Goal: Information Seeking & Learning: Learn about a topic

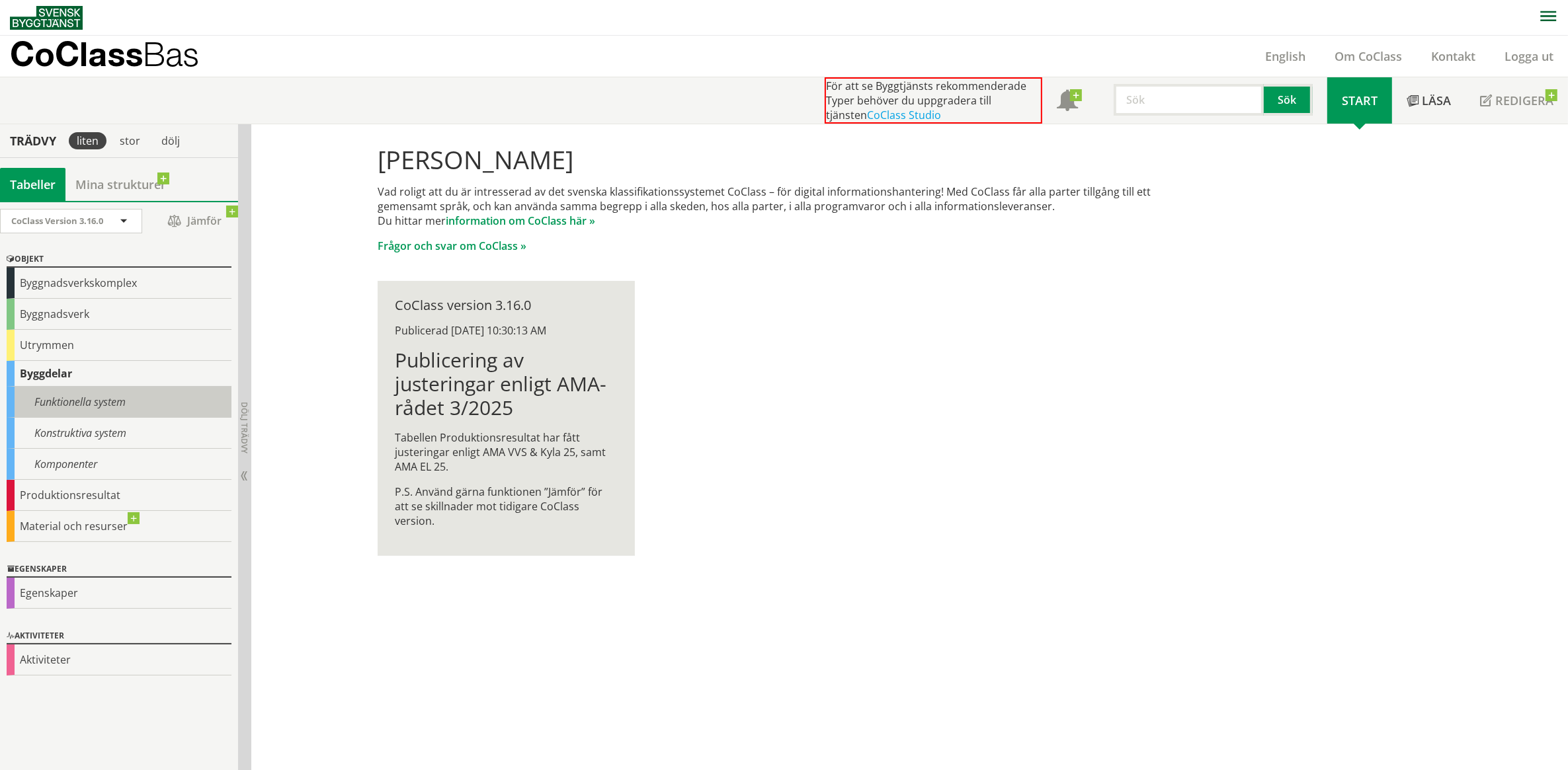
click at [116, 401] on div "Funktionella system" at bounding box center [119, 402] width 225 height 31
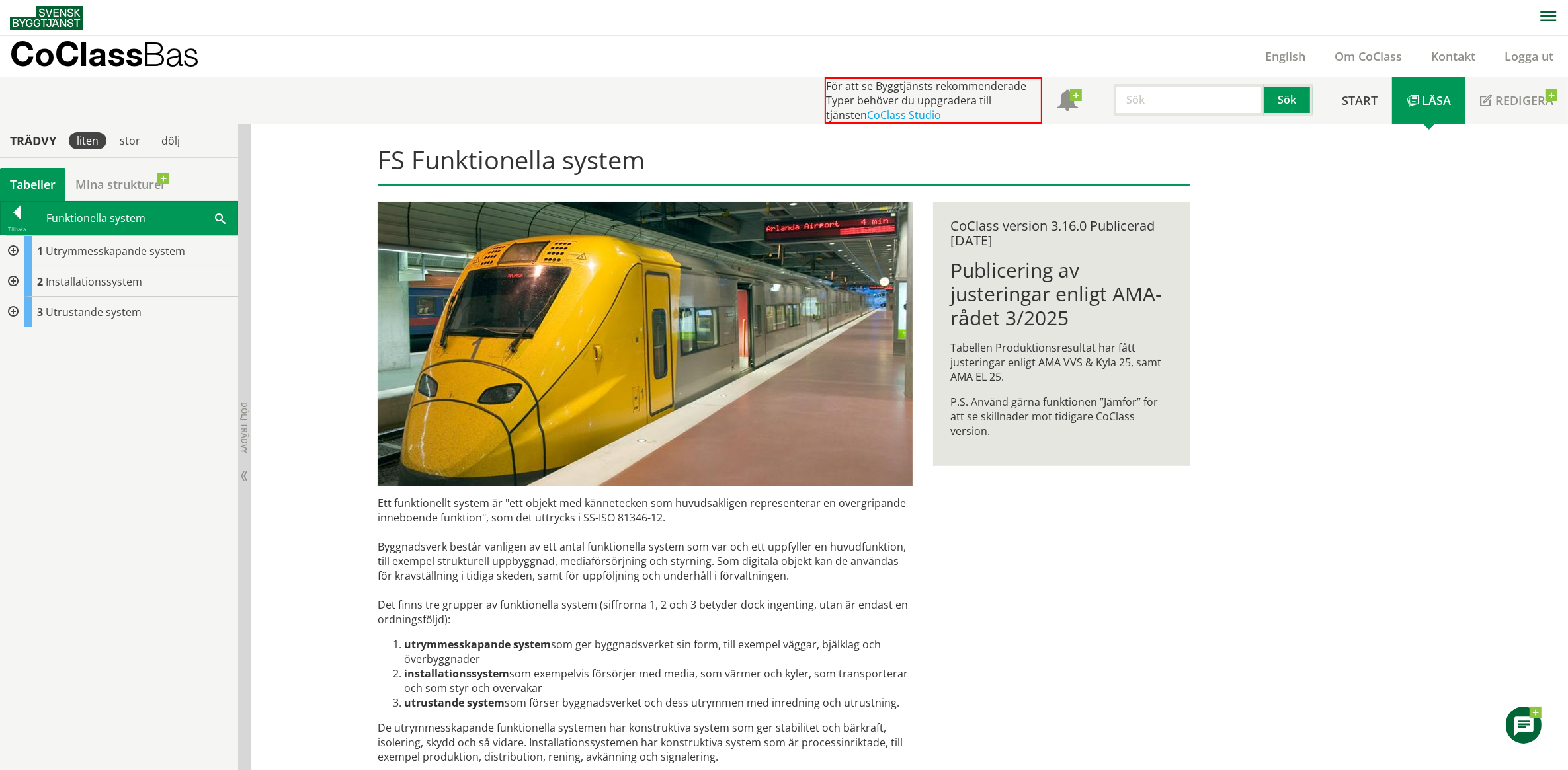
click at [11, 249] on div at bounding box center [12, 251] width 24 height 30
click at [20, 311] on div at bounding box center [23, 312] width 24 height 30
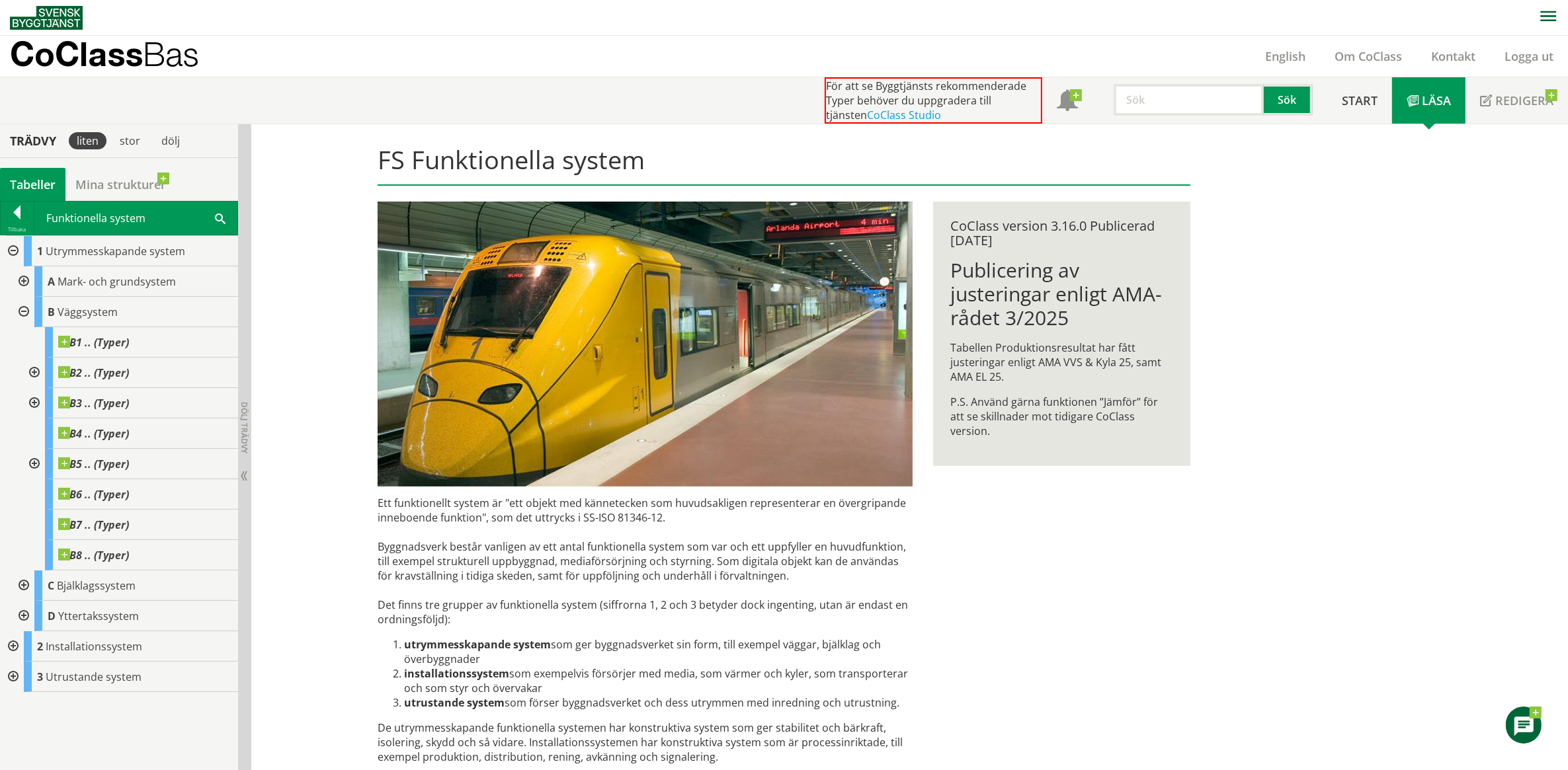
click at [21, 311] on div at bounding box center [23, 312] width 24 height 30
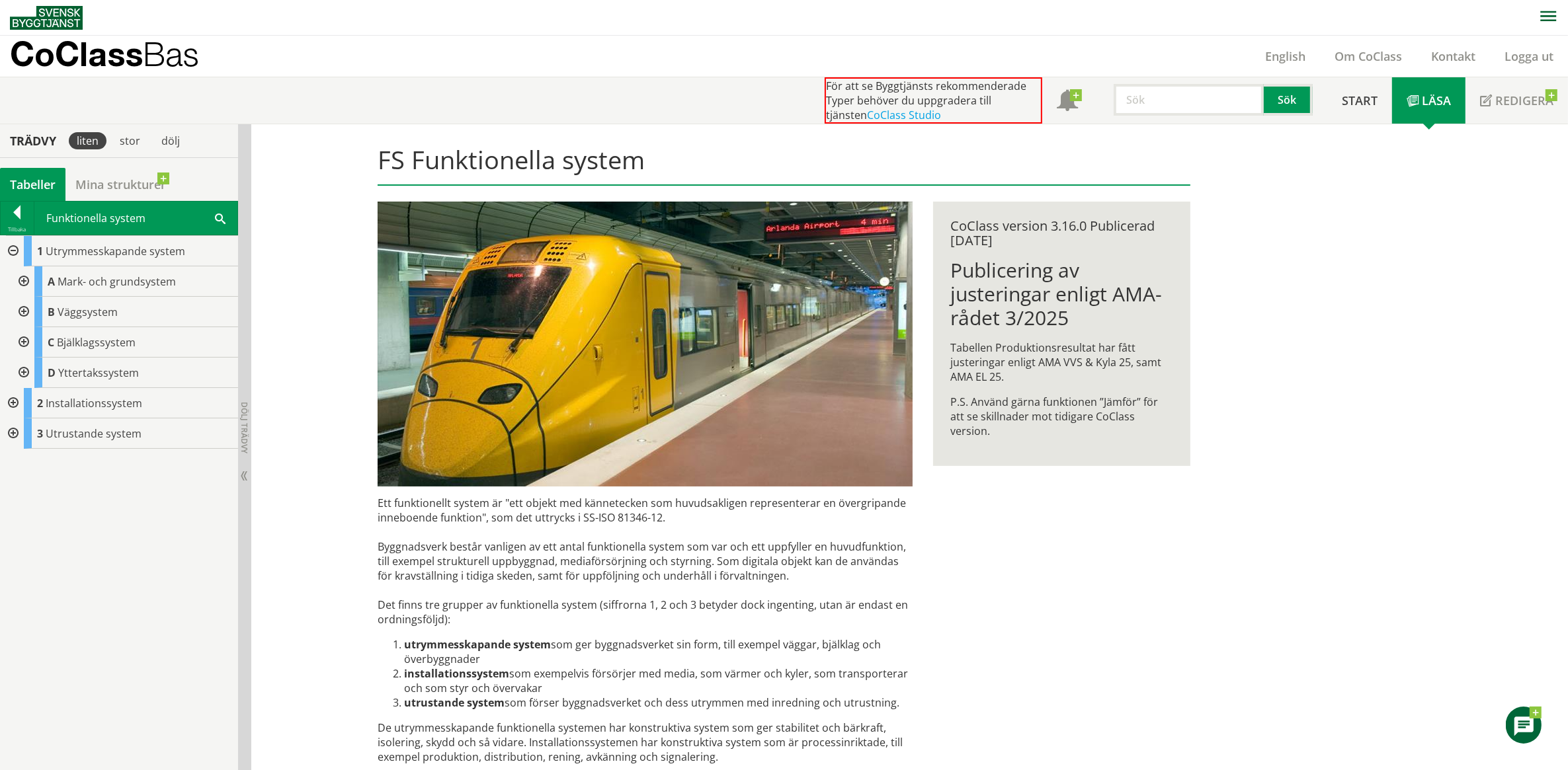
click at [11, 402] on div at bounding box center [12, 403] width 24 height 30
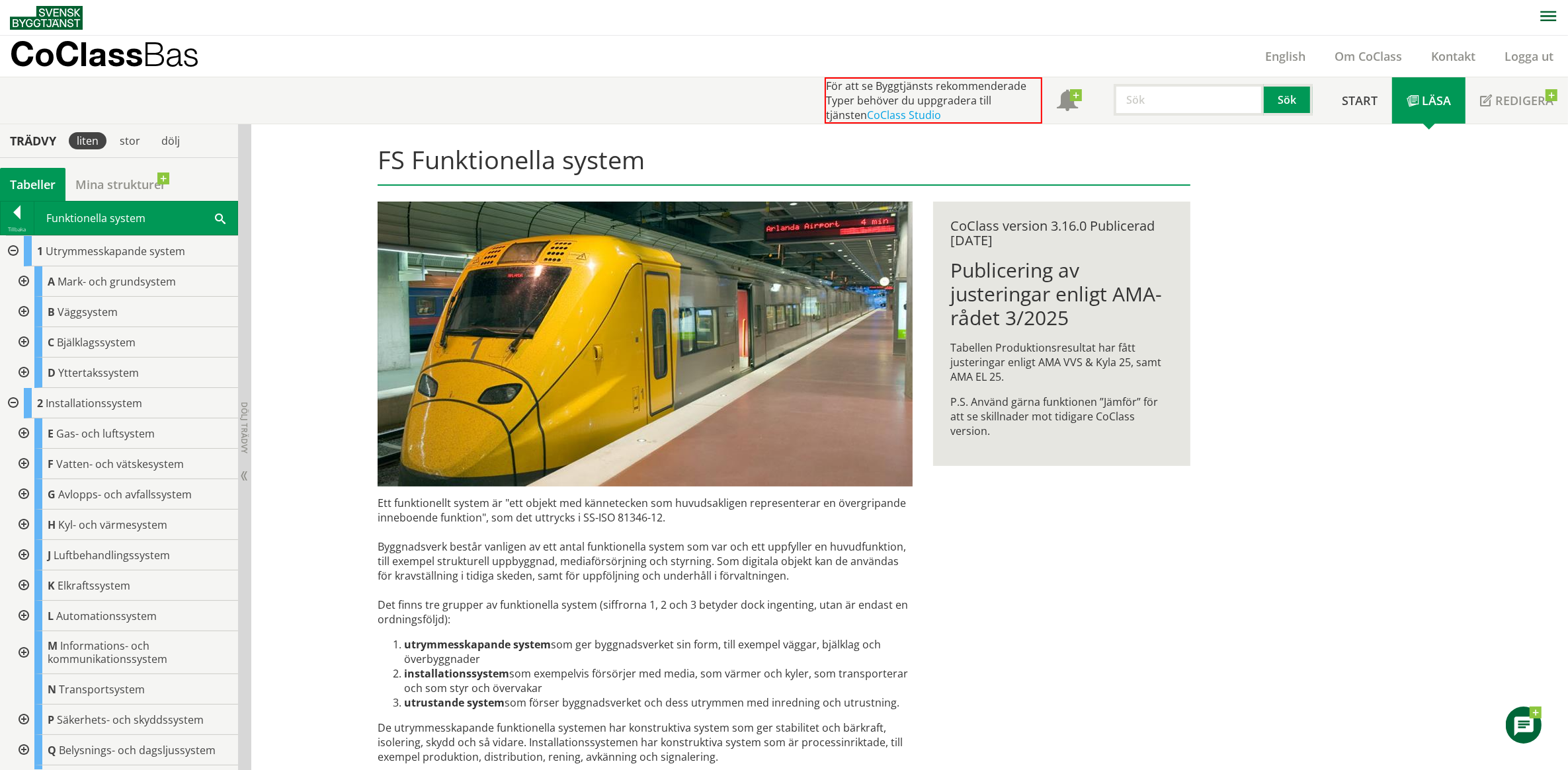
click at [24, 464] on div at bounding box center [23, 463] width 24 height 30
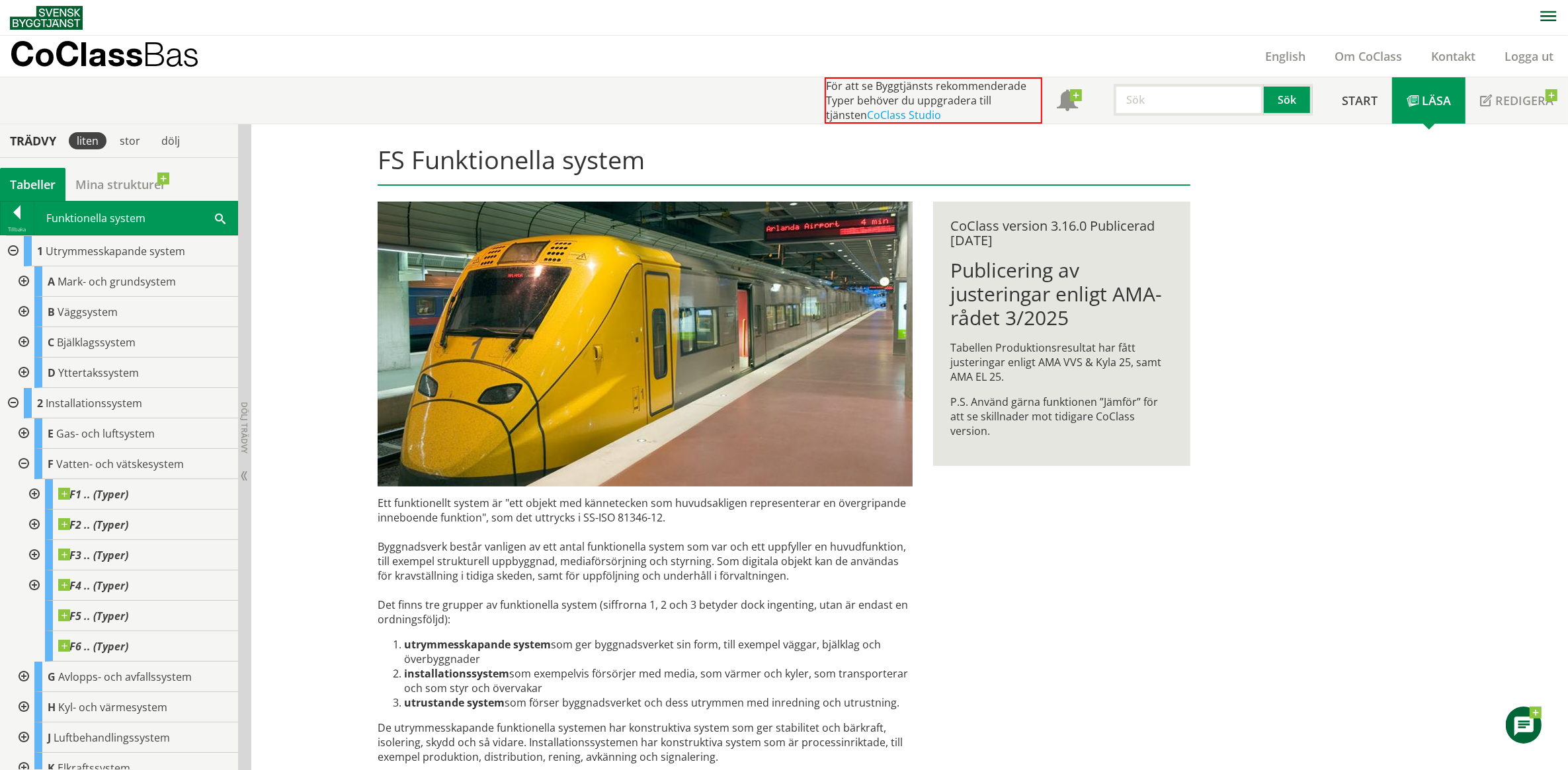
click at [23, 463] on div at bounding box center [23, 463] width 24 height 30
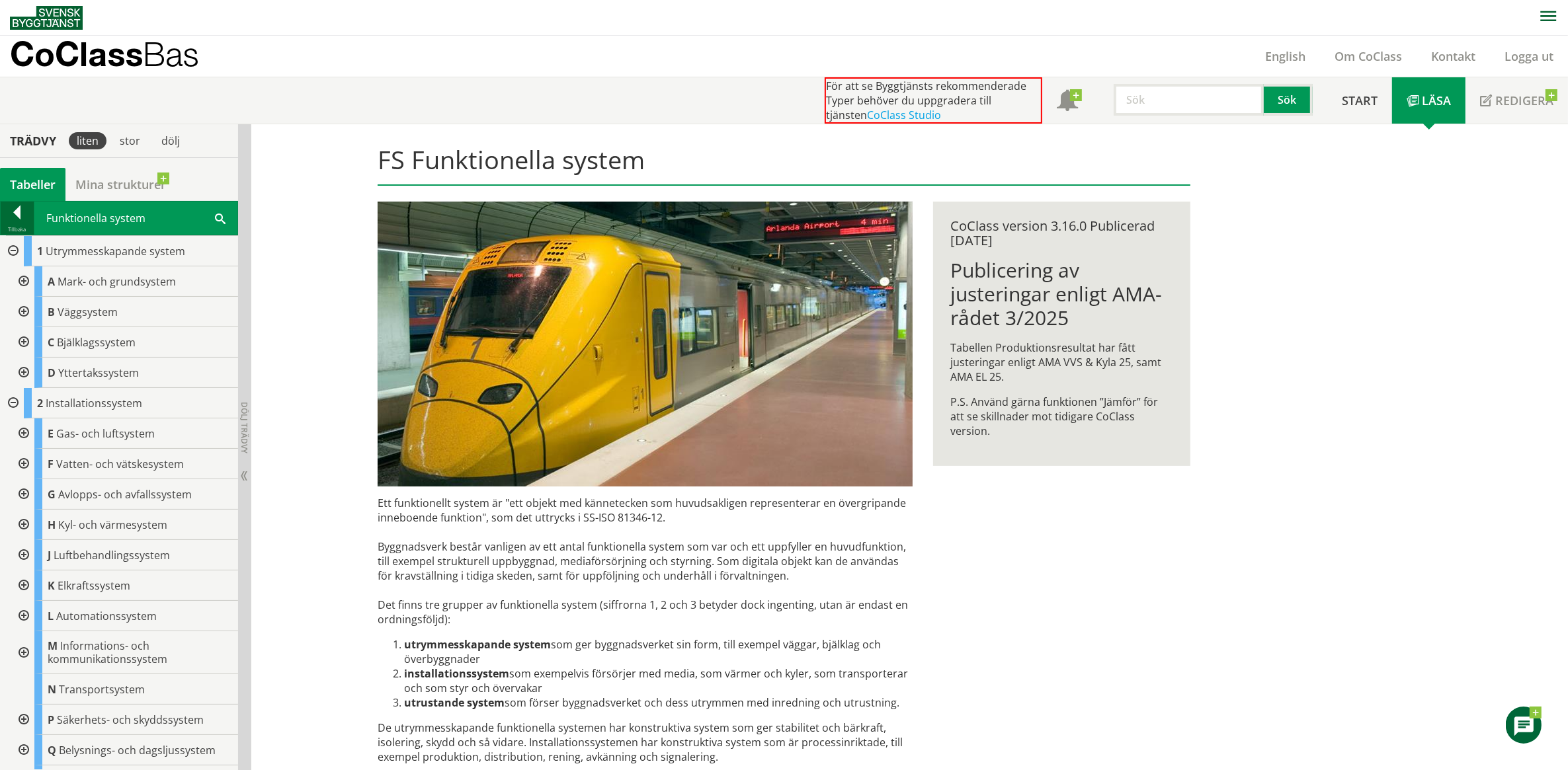
click at [17, 215] on div at bounding box center [17, 214] width 33 height 18
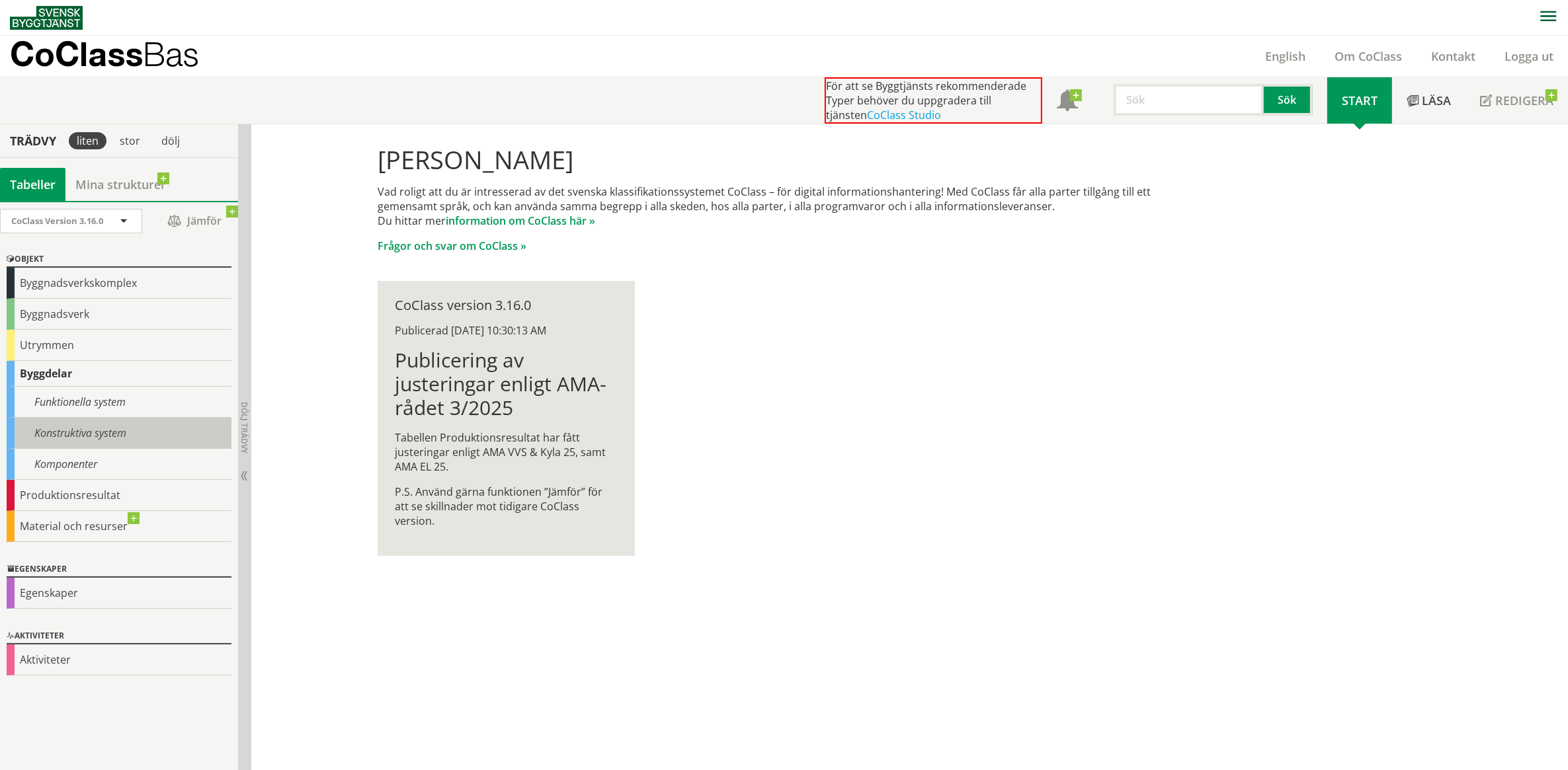
click at [54, 433] on div "Konstruktiva system" at bounding box center [119, 433] width 225 height 31
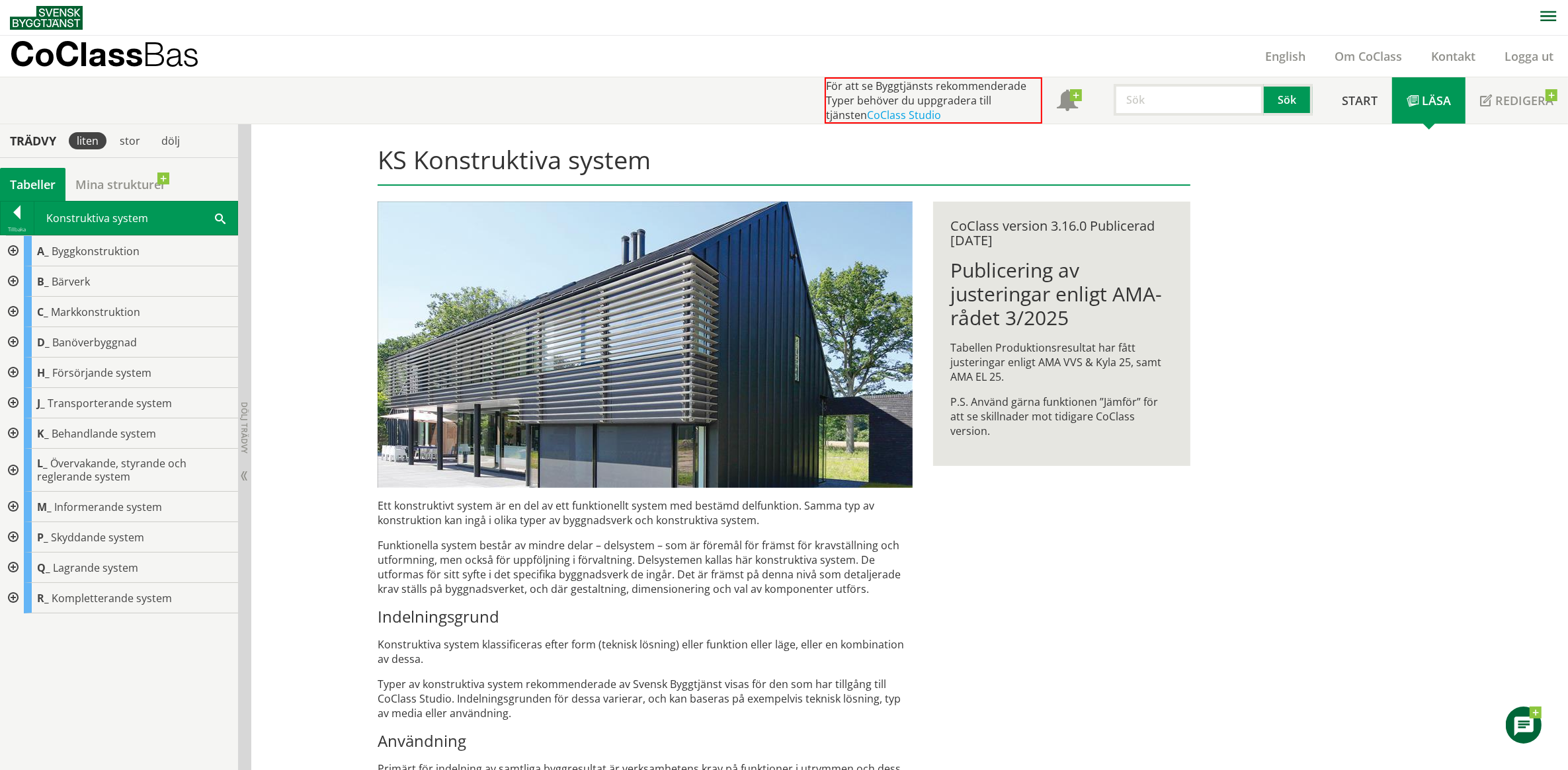
click at [11, 371] on div at bounding box center [12, 373] width 24 height 30
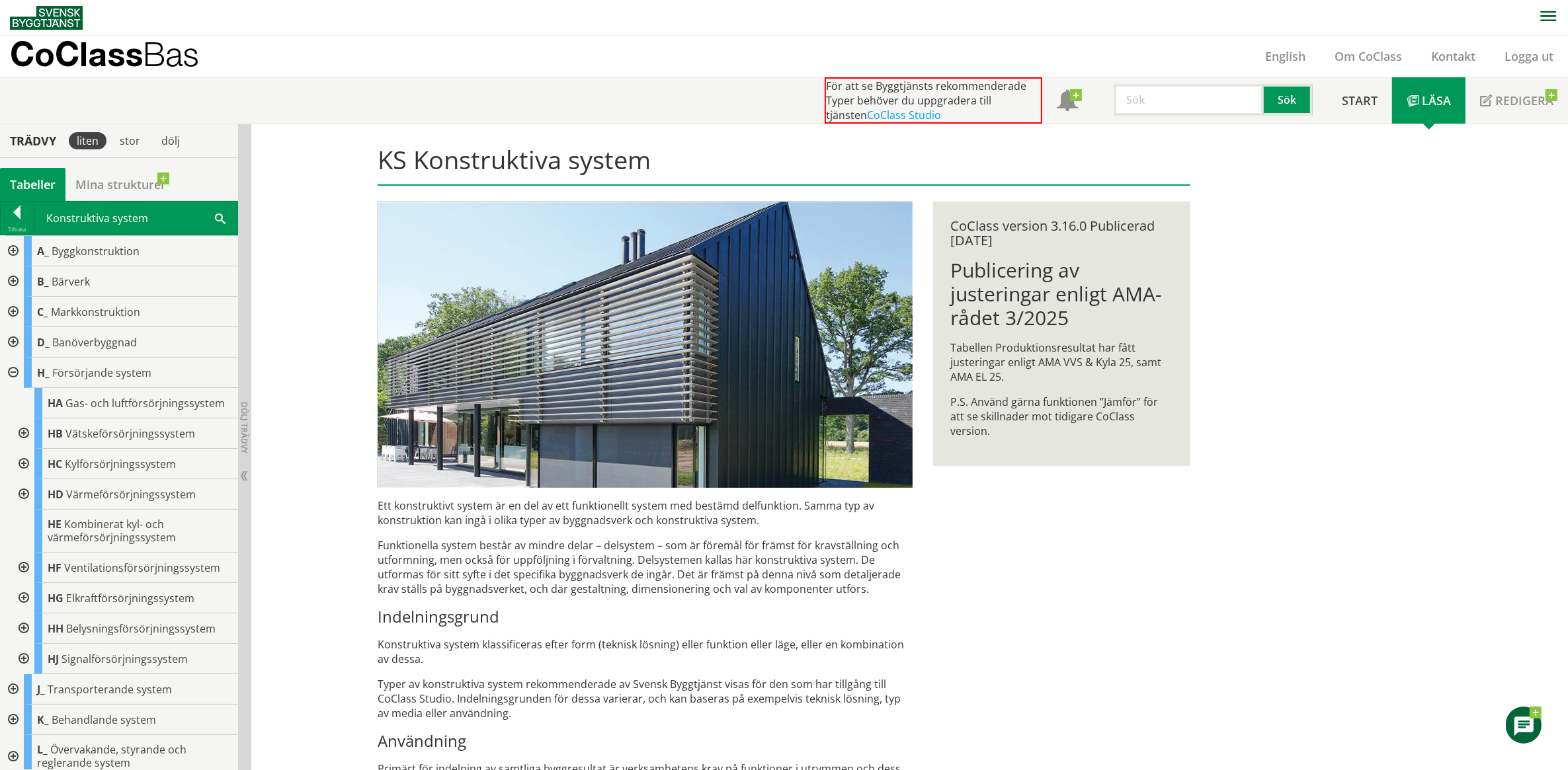
click at [21, 444] on div at bounding box center [23, 433] width 24 height 30
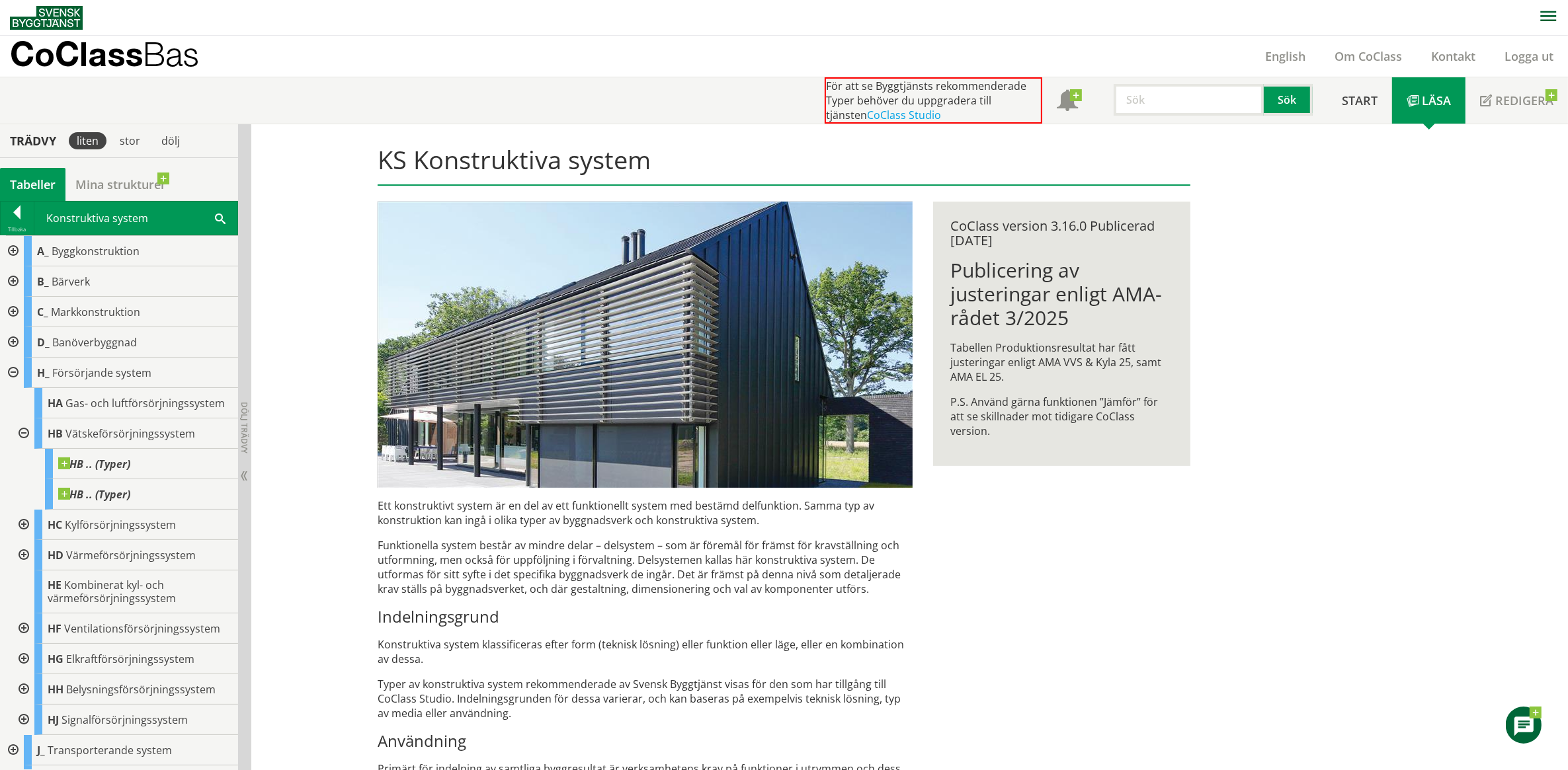
click at [22, 444] on div at bounding box center [23, 433] width 24 height 30
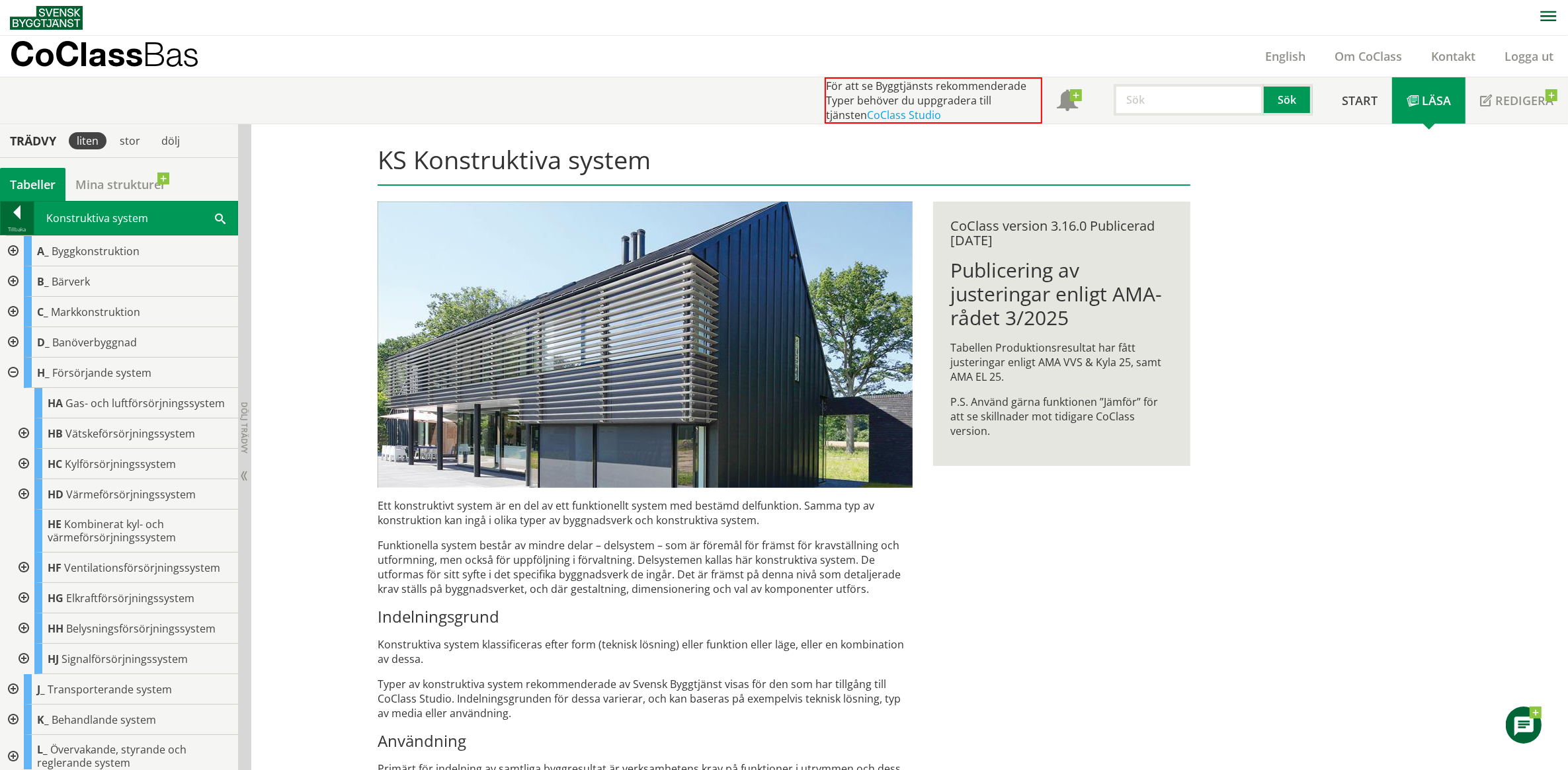
click at [11, 212] on div at bounding box center [17, 214] width 33 height 18
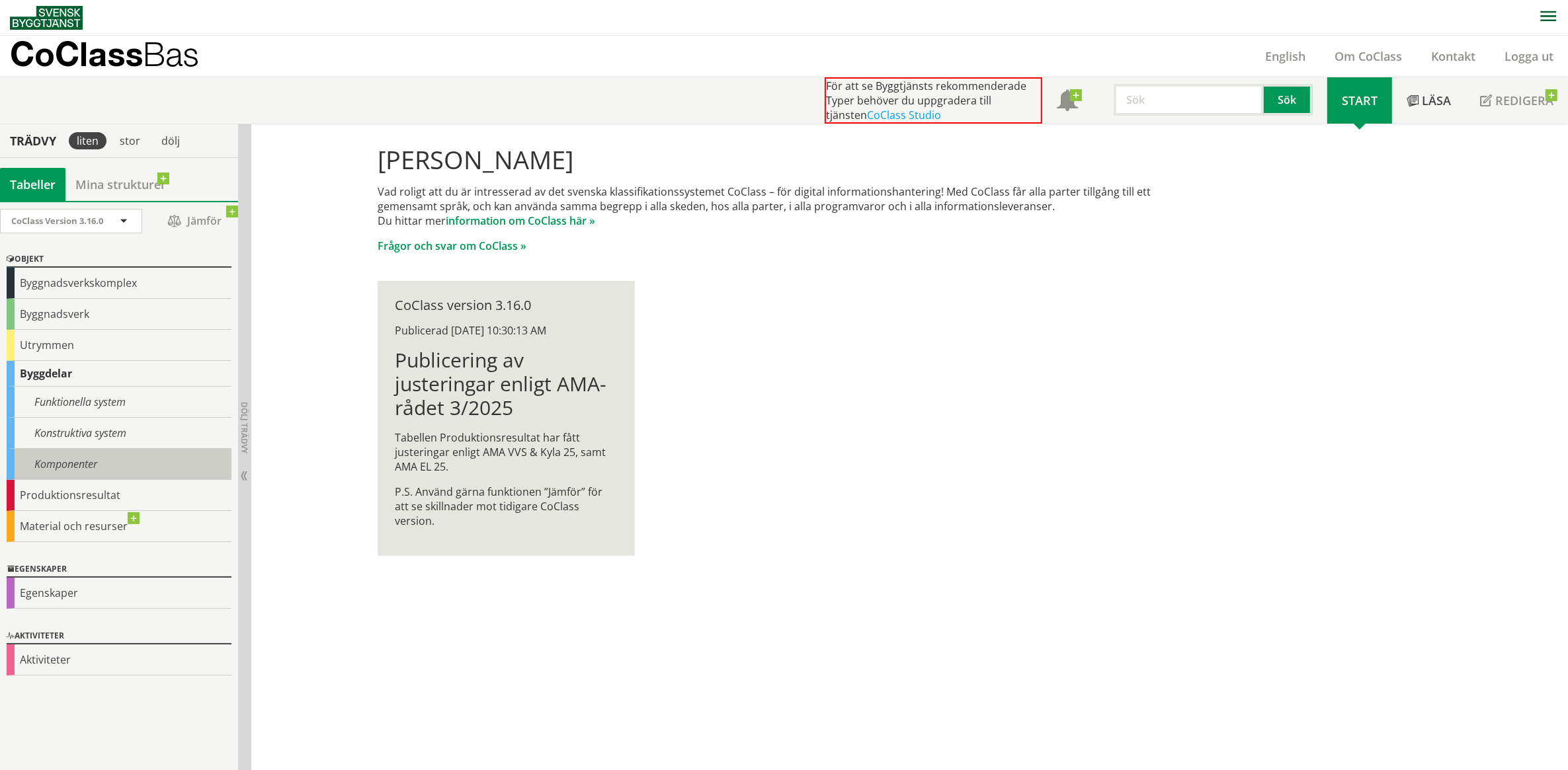
click at [68, 463] on div "Komponenter" at bounding box center [119, 464] width 225 height 31
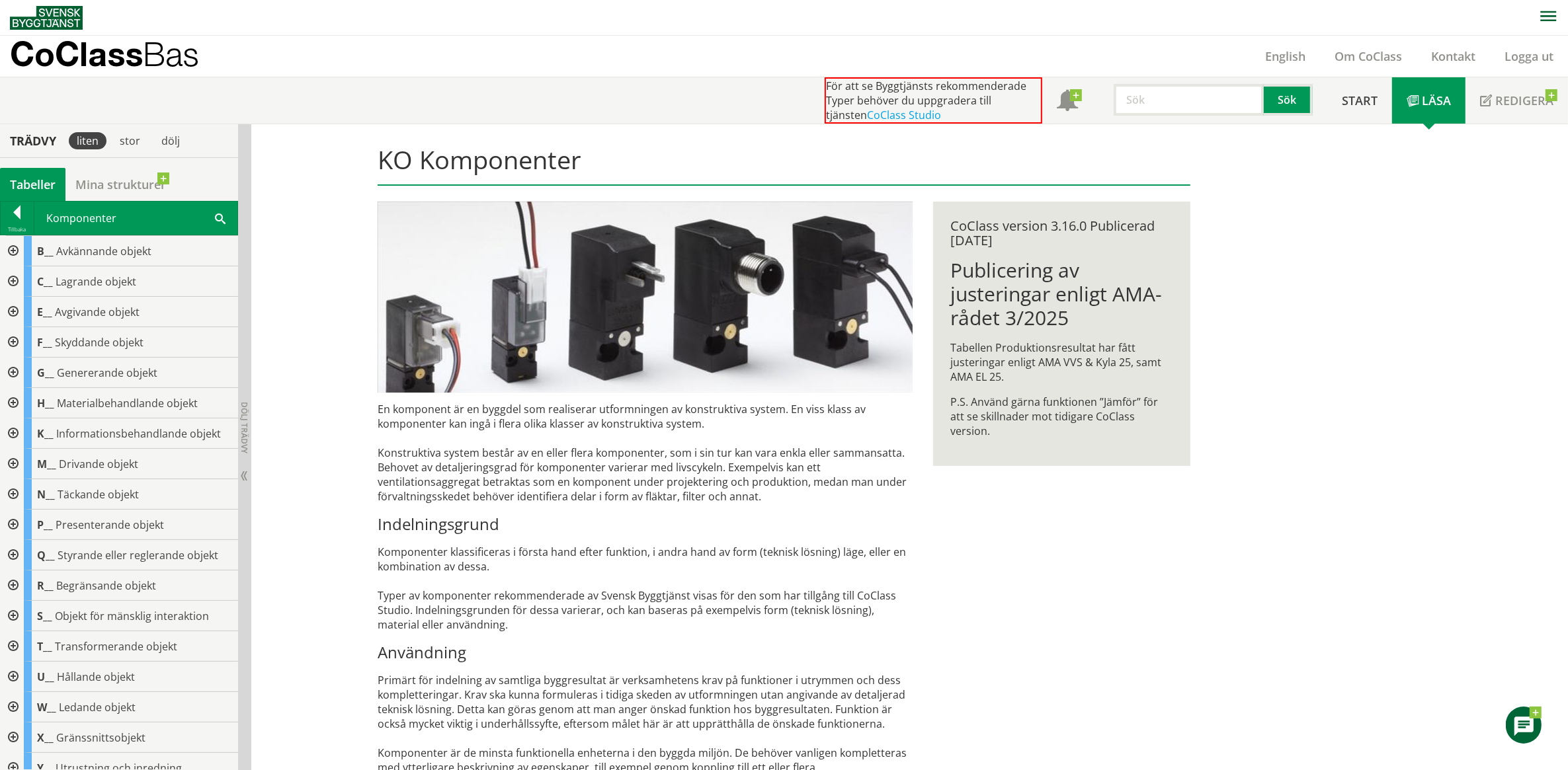
click at [11, 463] on div at bounding box center [12, 463] width 24 height 30
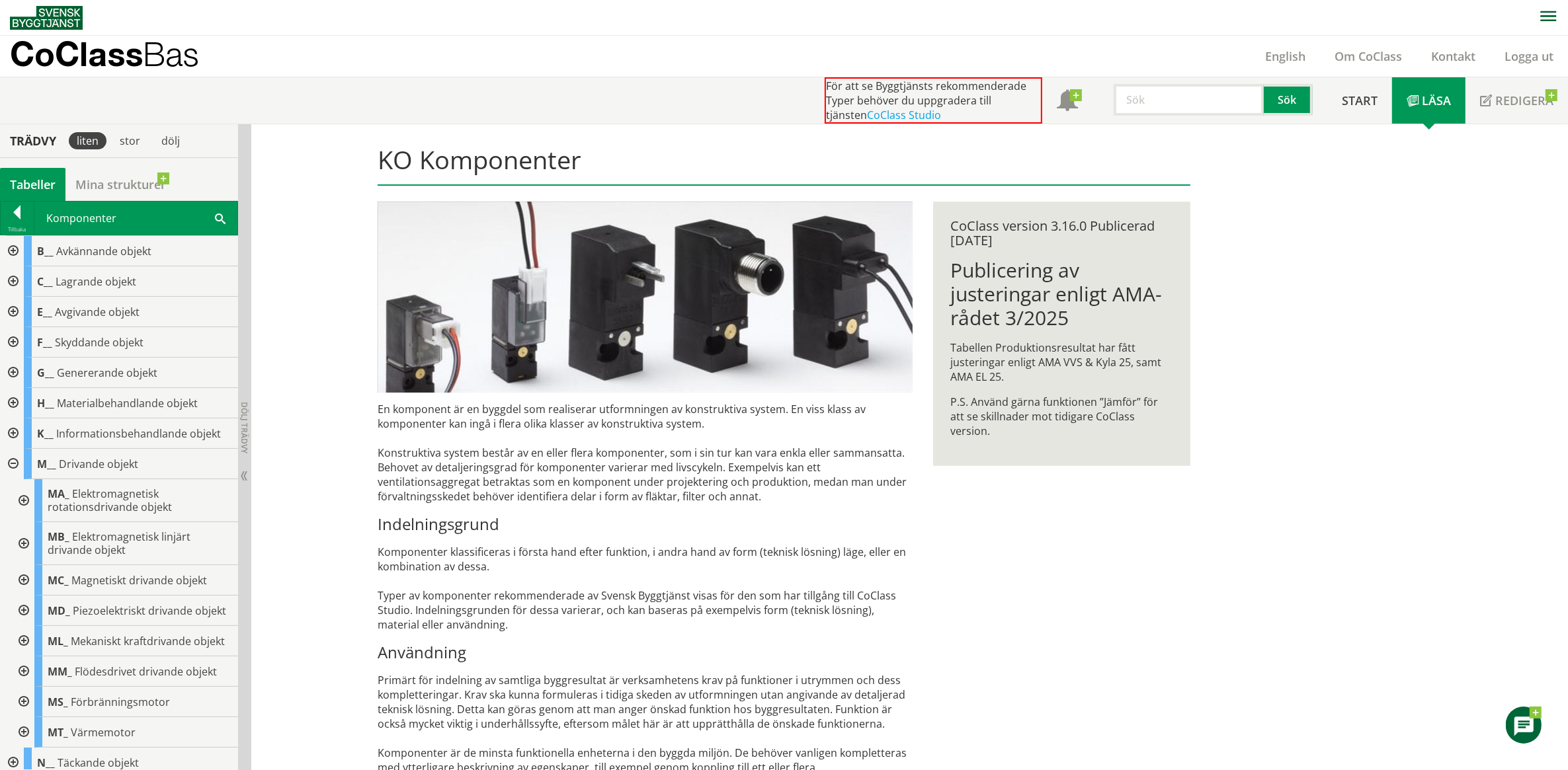
click at [22, 500] on div at bounding box center [23, 501] width 24 height 43
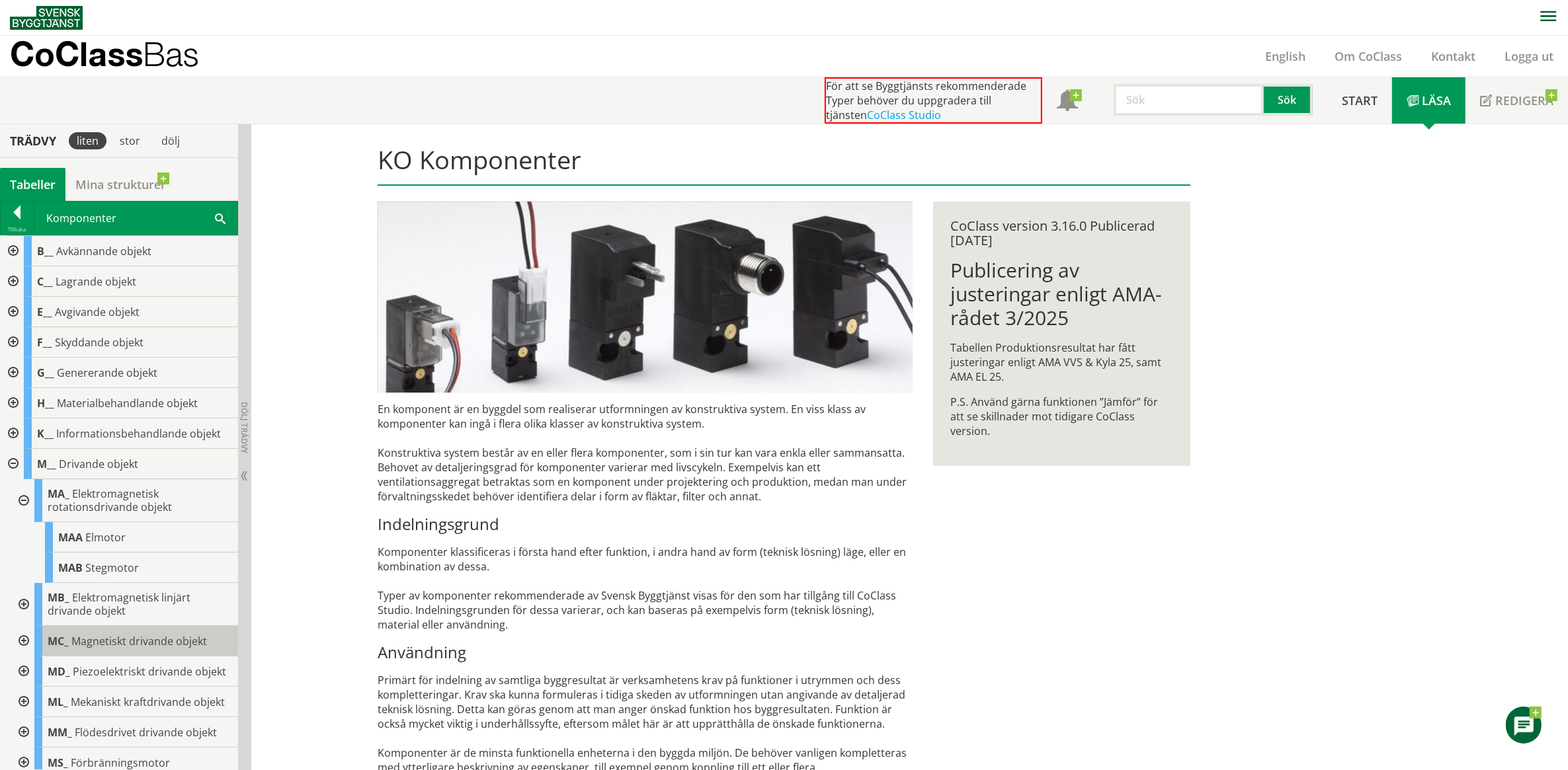
scroll to position [55, 0]
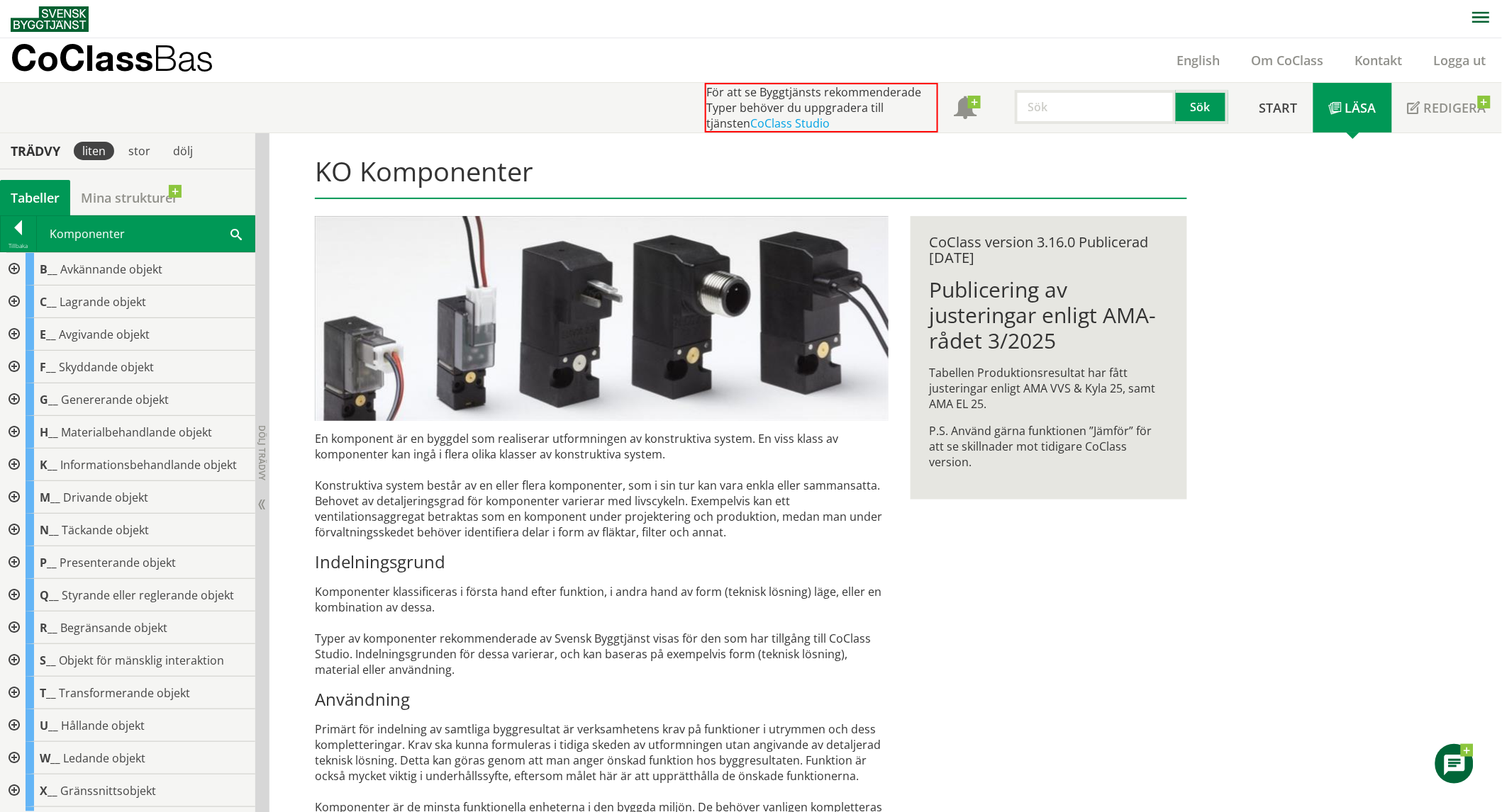
click at [50, 19] on img at bounding box center [49, 19] width 78 height 26
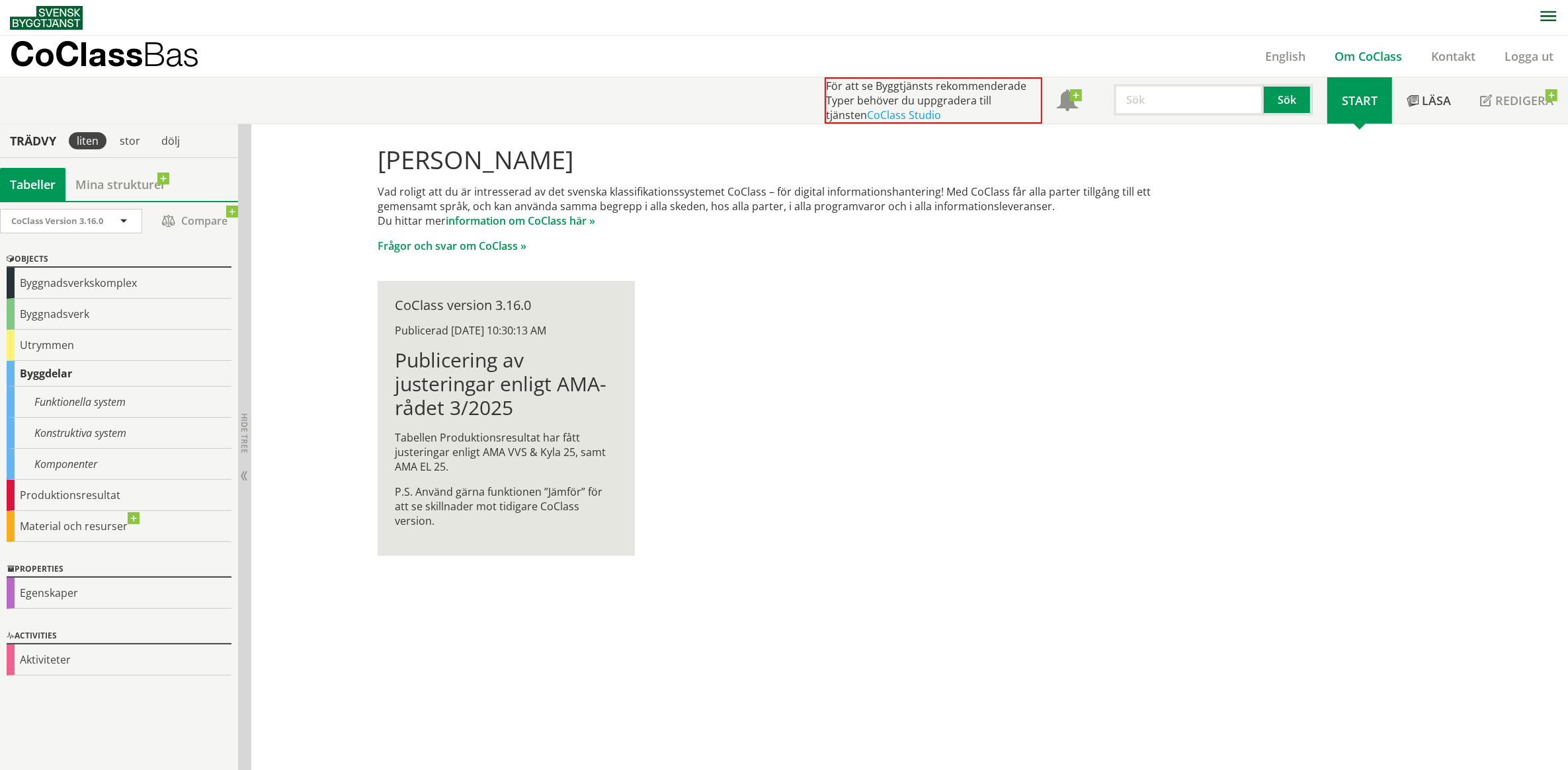
click at [1370, 54] on link "Om CoClass" at bounding box center [1368, 56] width 96 height 16
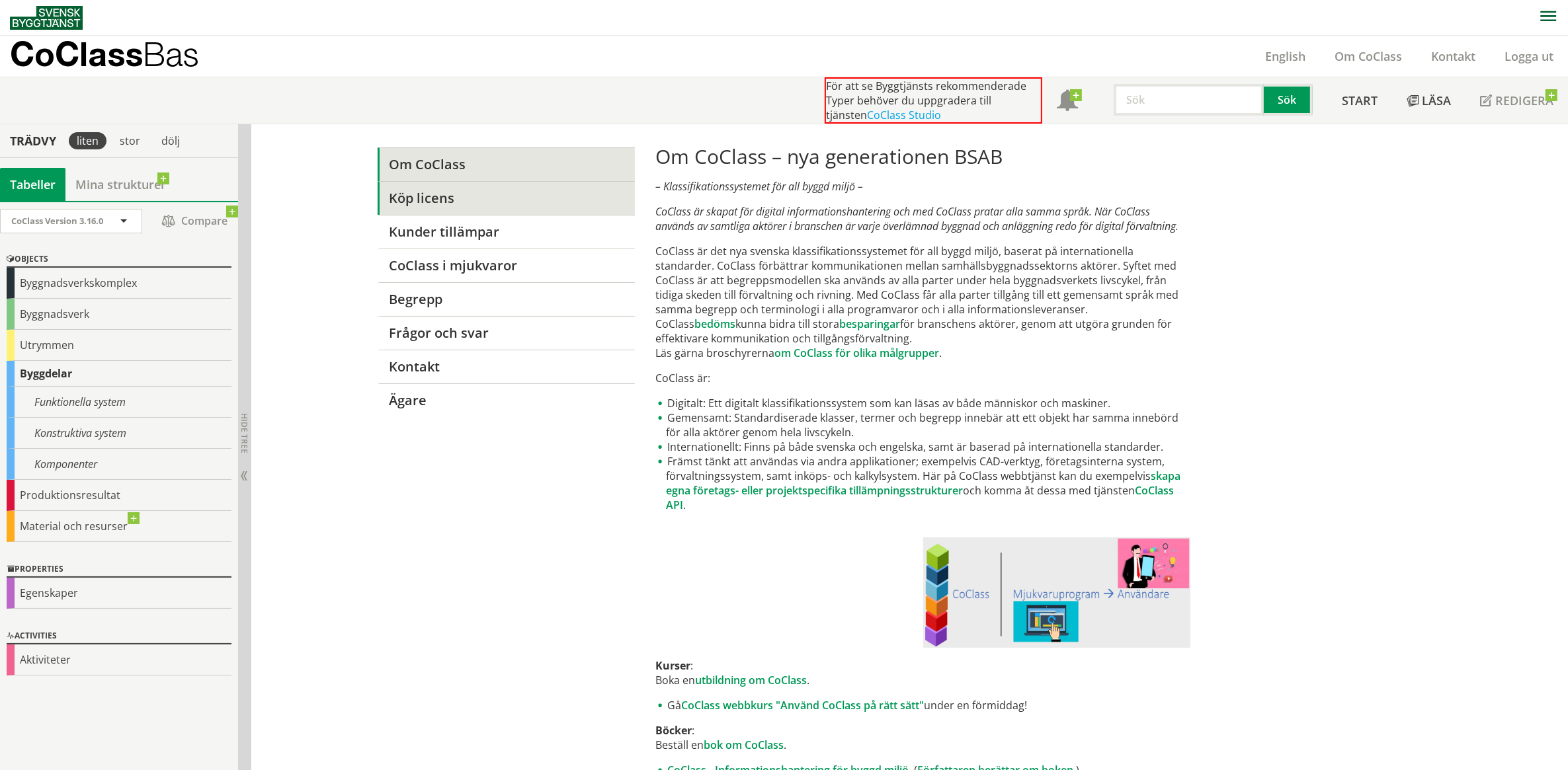
click at [393, 199] on link "Köp licens" at bounding box center [506, 198] width 257 height 34
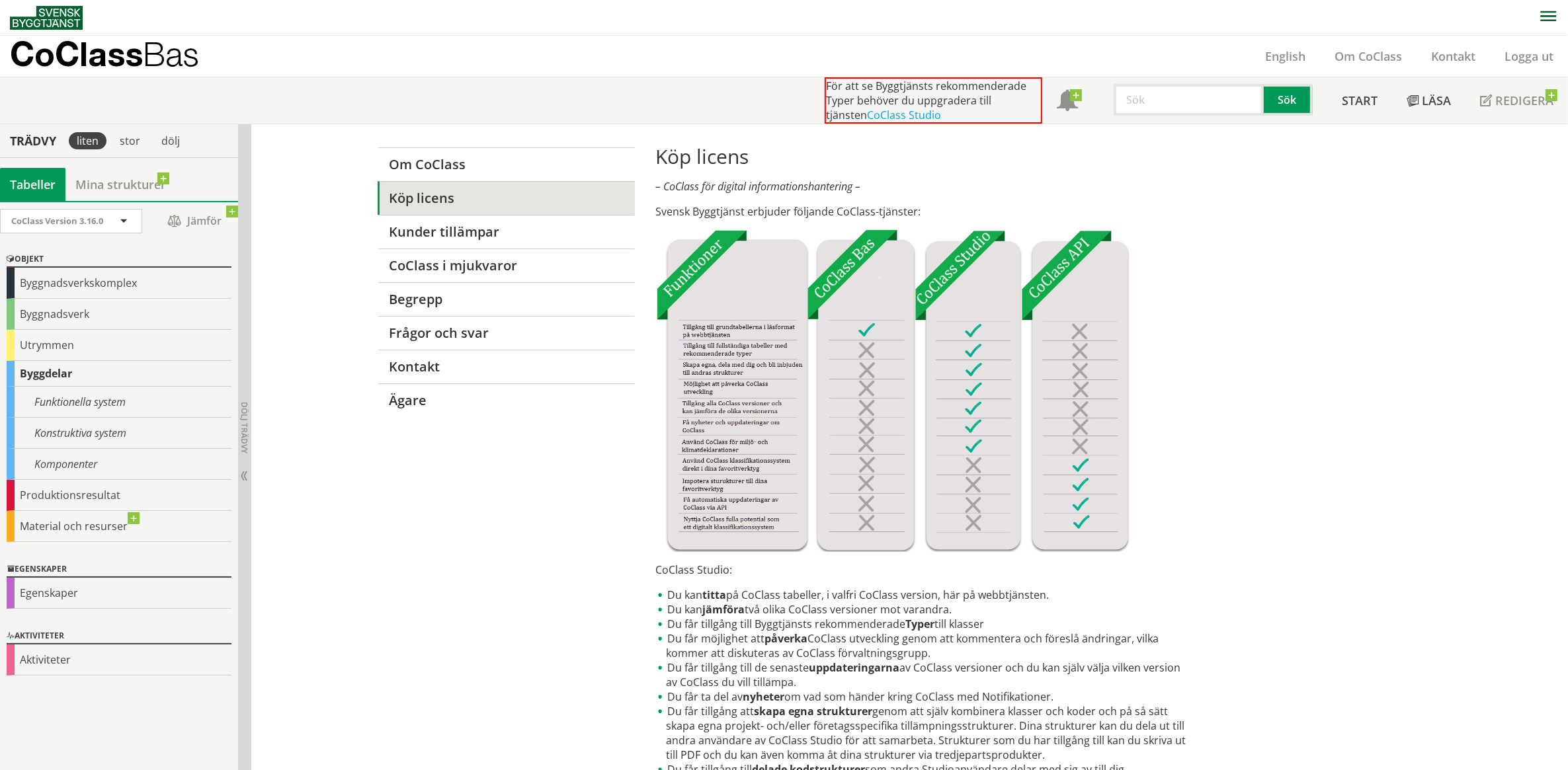
click at [48, 18] on img at bounding box center [46, 18] width 72 height 24
